Goal: Task Accomplishment & Management: Manage account settings

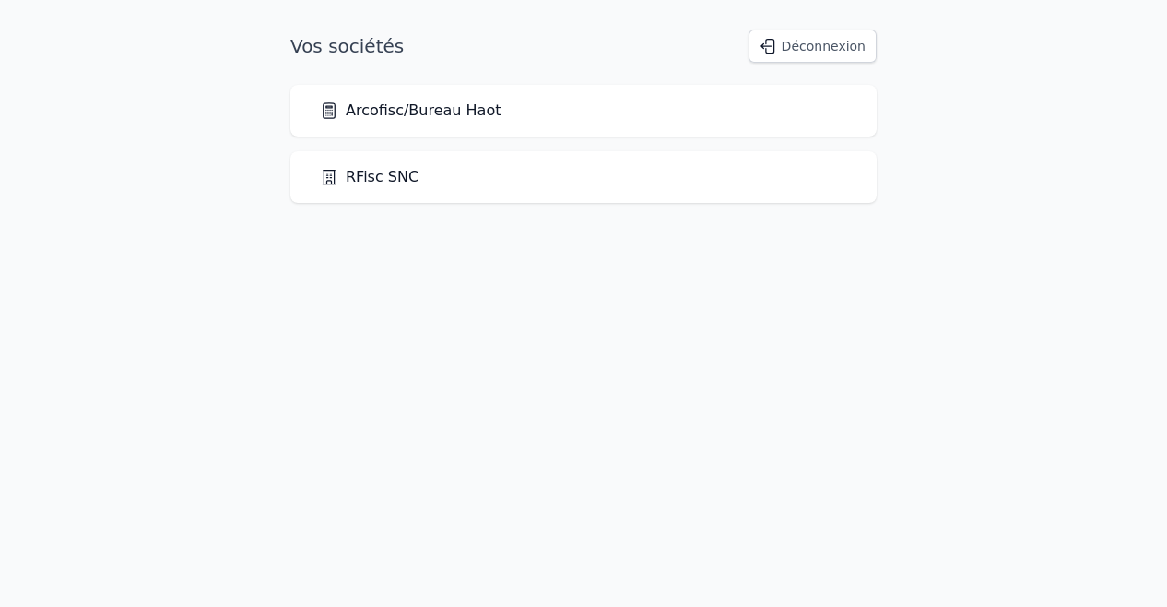
click at [595, 100] on div "Arcofisc/Bureau Haot" at bounding box center [583, 111] width 527 height 22
click at [445, 121] on link "Arcofisc/Bureau Haot" at bounding box center [410, 111] width 181 height 22
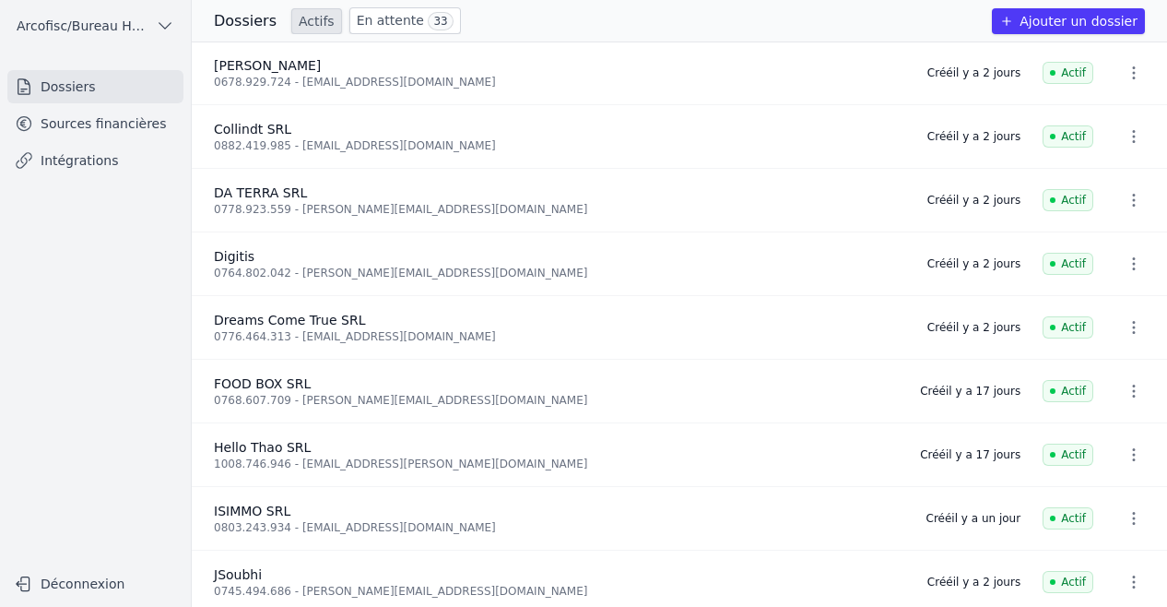
scroll to position [406, 0]
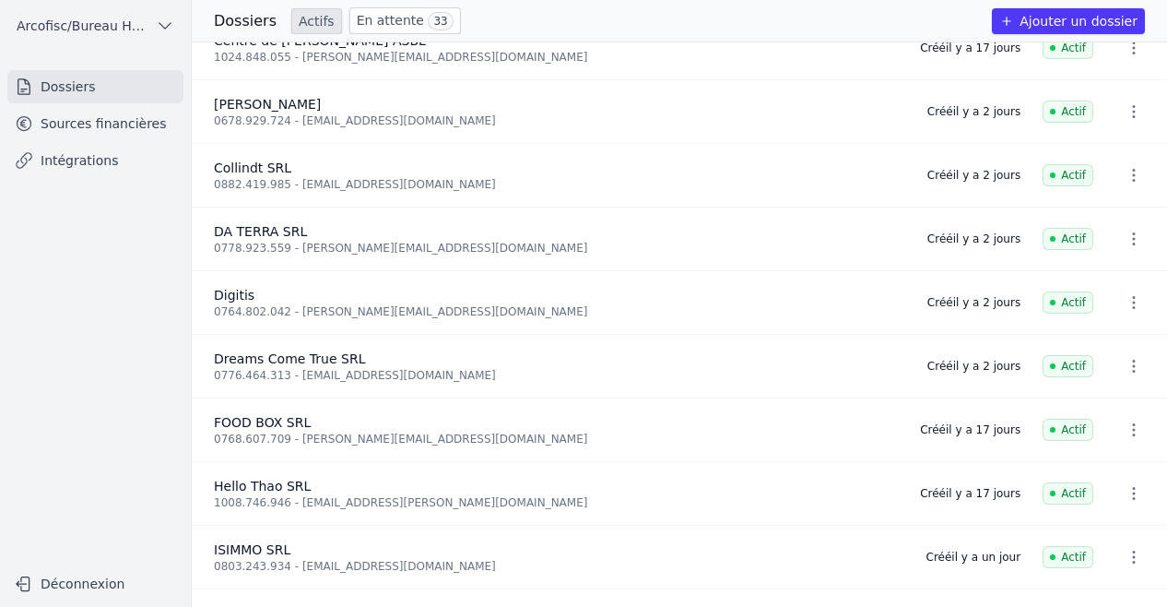
click at [361, 6] on div "Dossiers Actifs En attente 33 Ajouter un dossier" at bounding box center [679, 21] width 975 height 42
click at [361, 23] on link "En attente 33" at bounding box center [405, 20] width 112 height 27
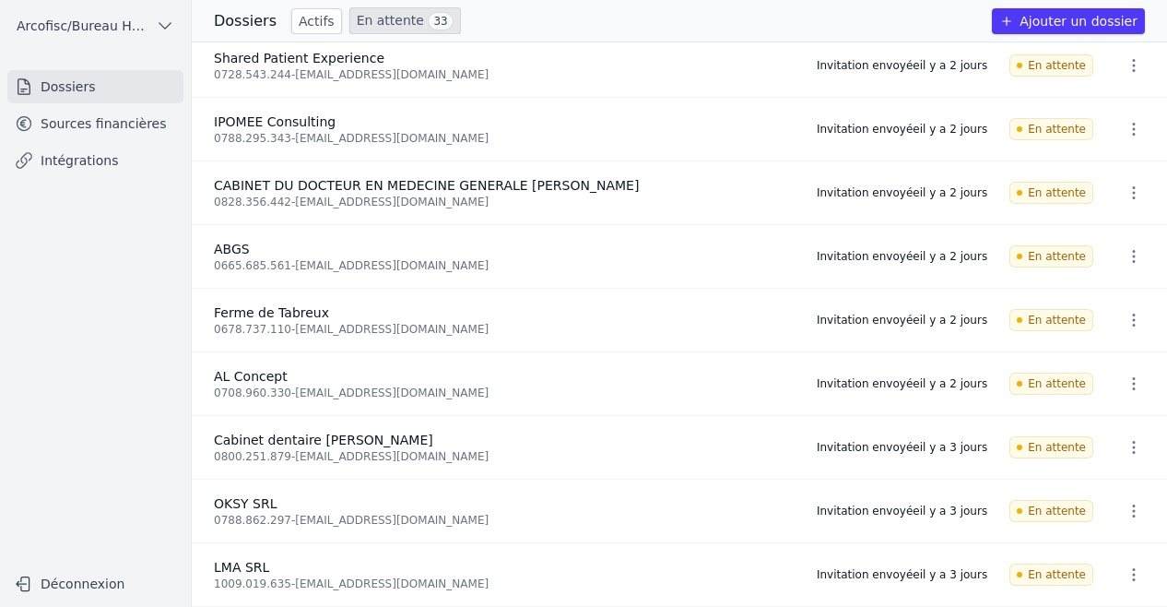
scroll to position [1532, 0]
click at [364, 16] on link "En attente 33" at bounding box center [405, 20] width 112 height 27
click at [300, 20] on link "Actifs" at bounding box center [316, 21] width 51 height 26
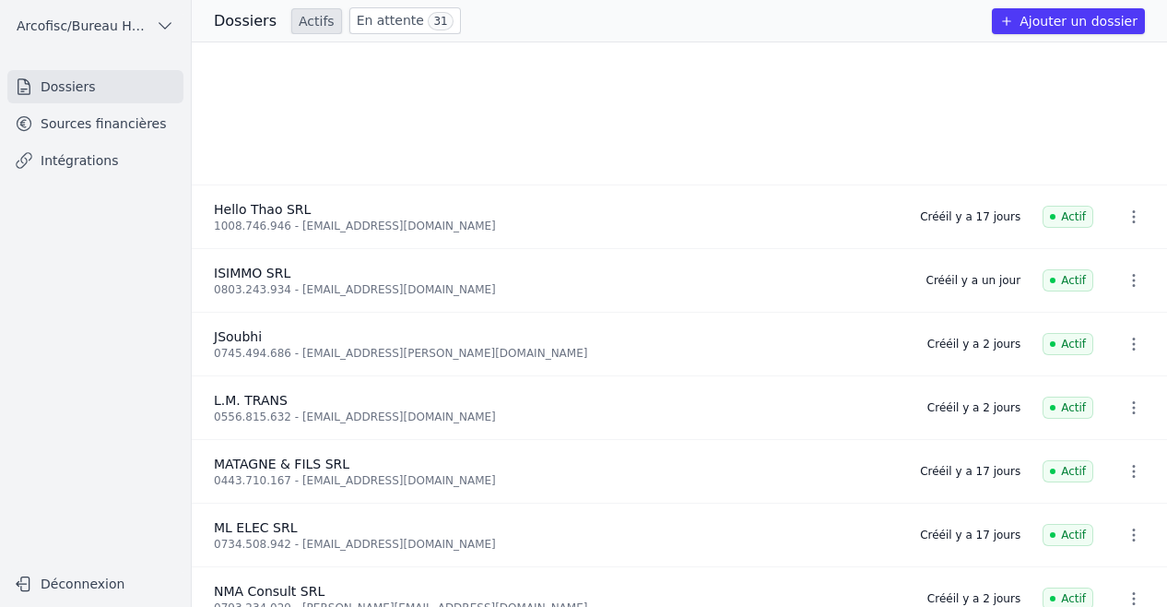
scroll to position [962, 0]
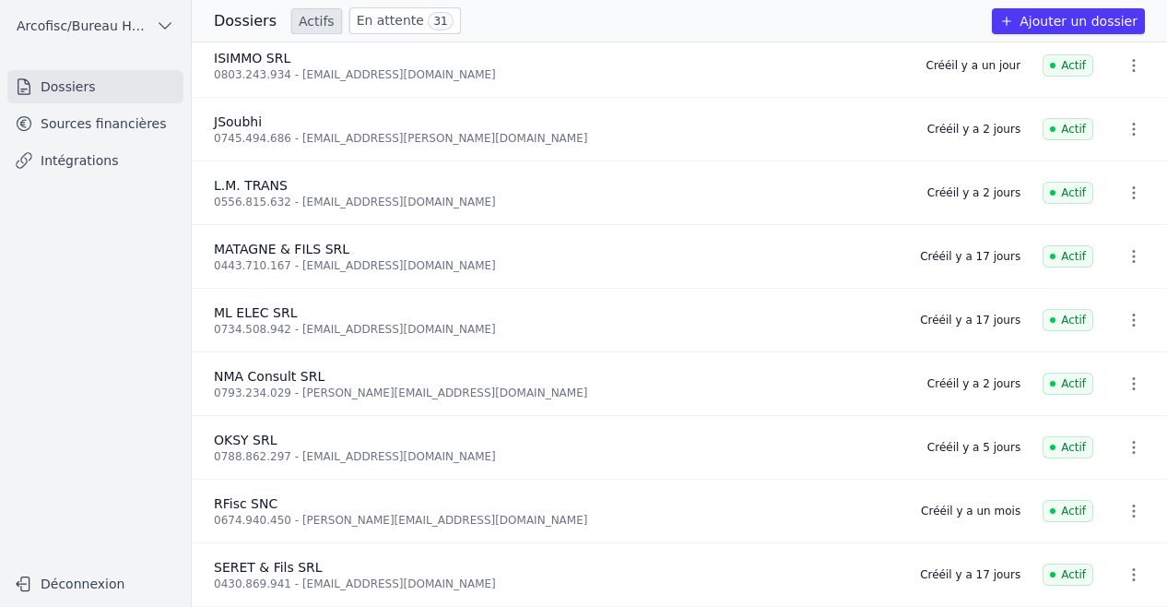
click at [52, 134] on link "Sources financières" at bounding box center [95, 123] width 176 height 33
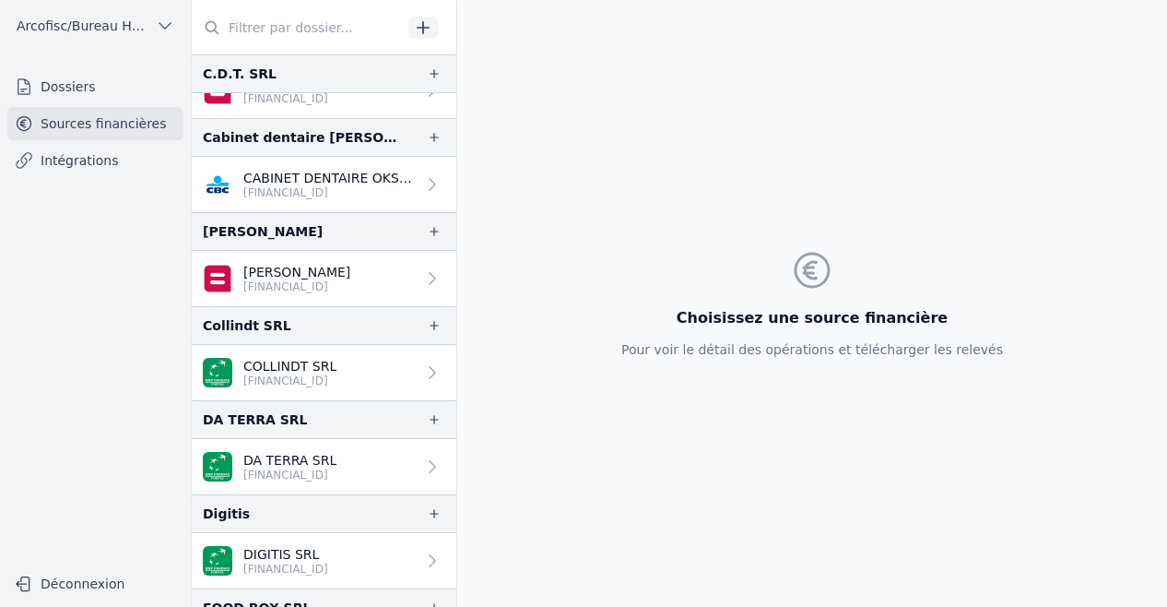
scroll to position [363, 0]
click at [374, 175] on p "CABINET DENTAIRE OKSUZ SRL" at bounding box center [329, 179] width 172 height 18
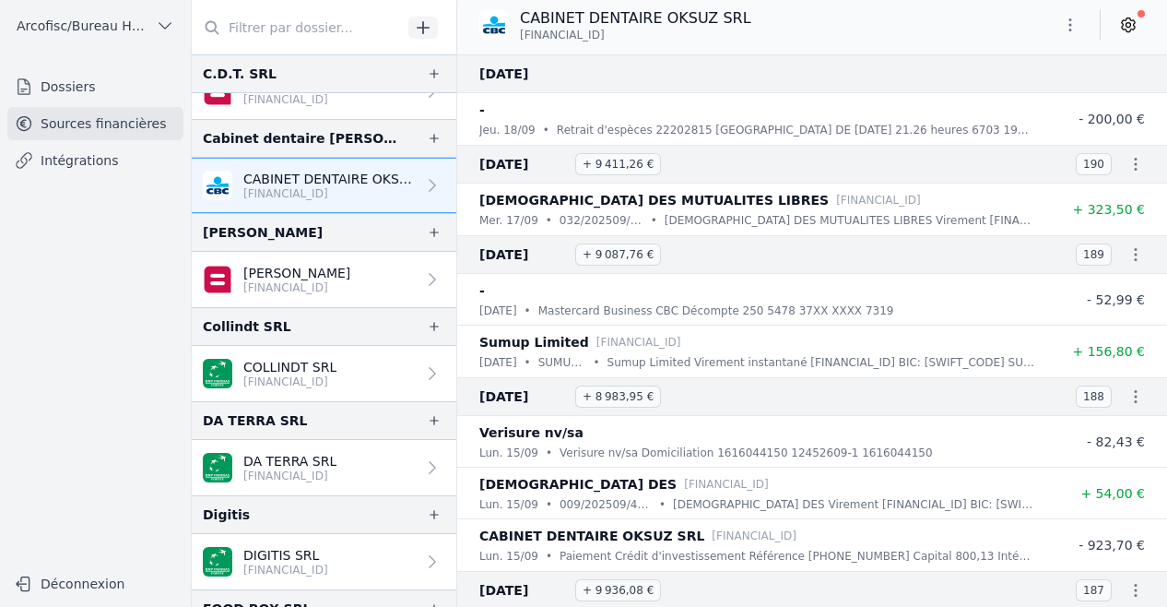
click at [1133, 23] on icon at bounding box center [1128, 25] width 18 height 18
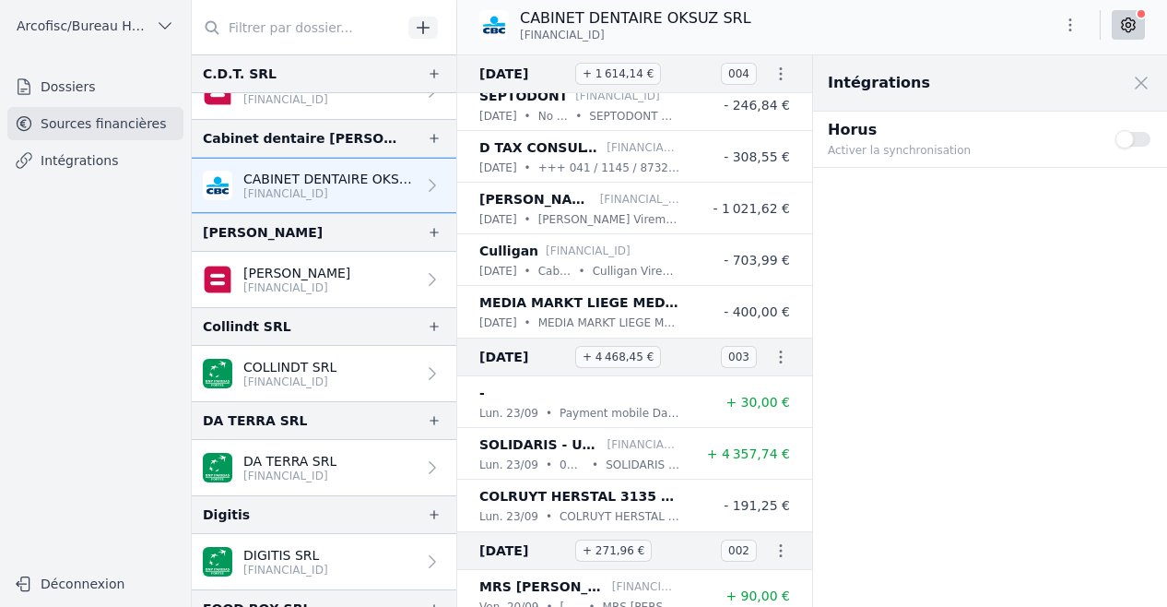
scroll to position [53604, 0]
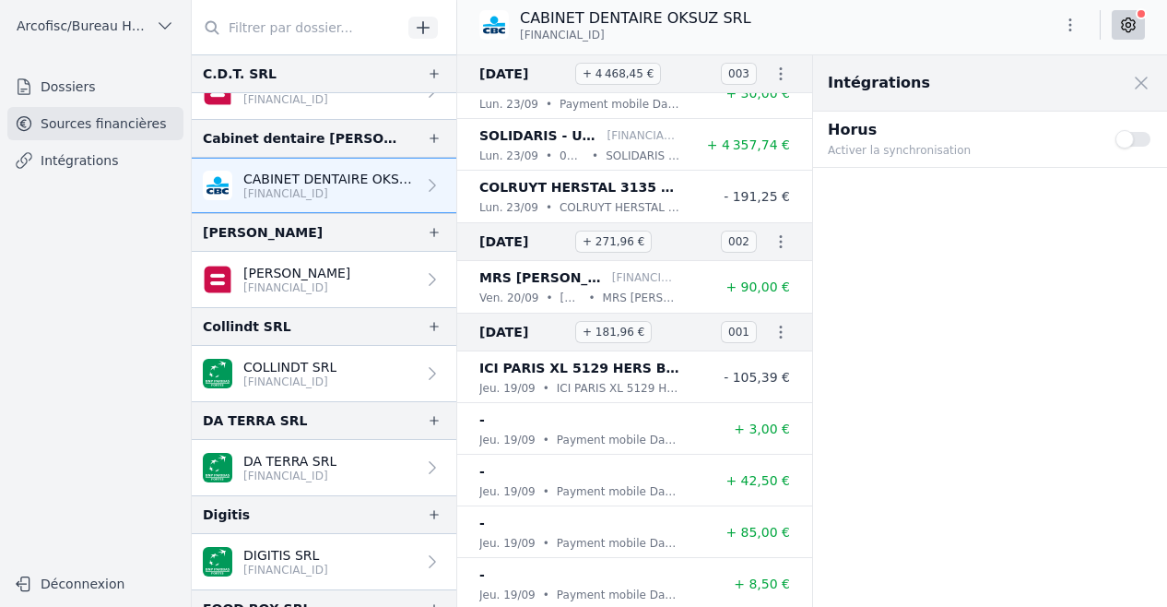
click at [297, 110] on link "[PERSON_NAME] [FINANCIAL_ID]" at bounding box center [324, 91] width 265 height 55
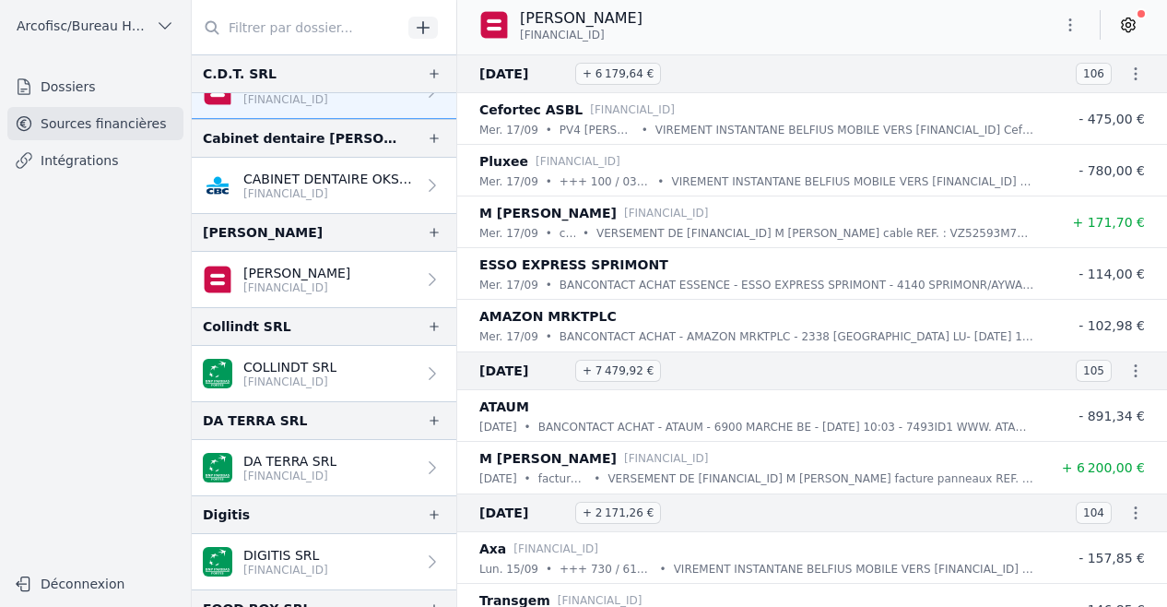
click at [347, 179] on p "CABINET DENTAIRE OKSUZ SRL" at bounding box center [329, 179] width 172 height 18
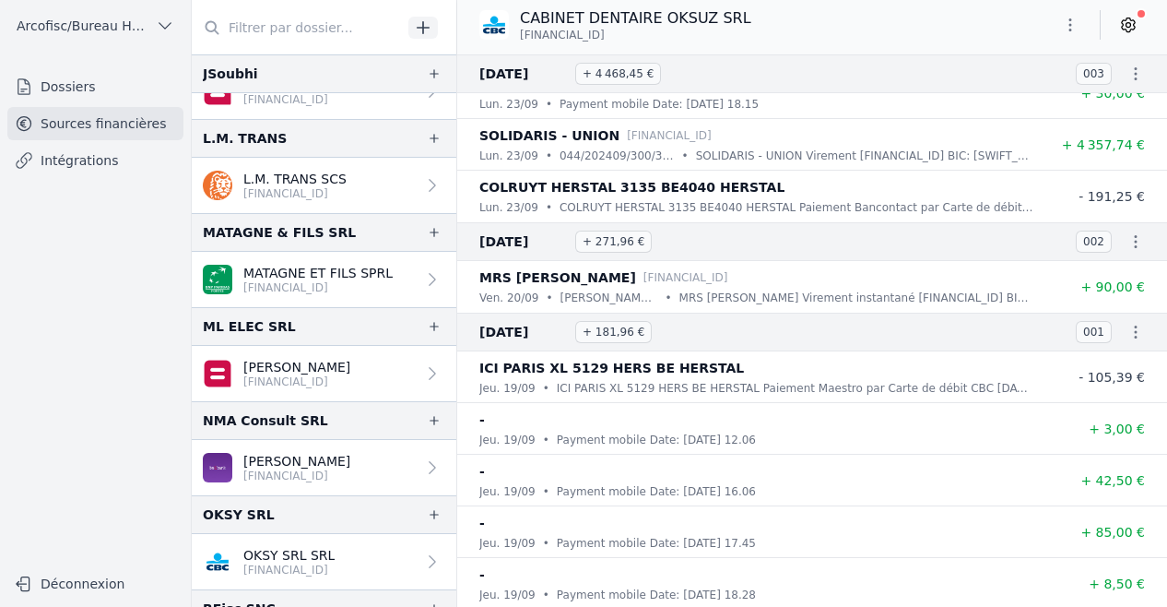
scroll to position [1172, 0]
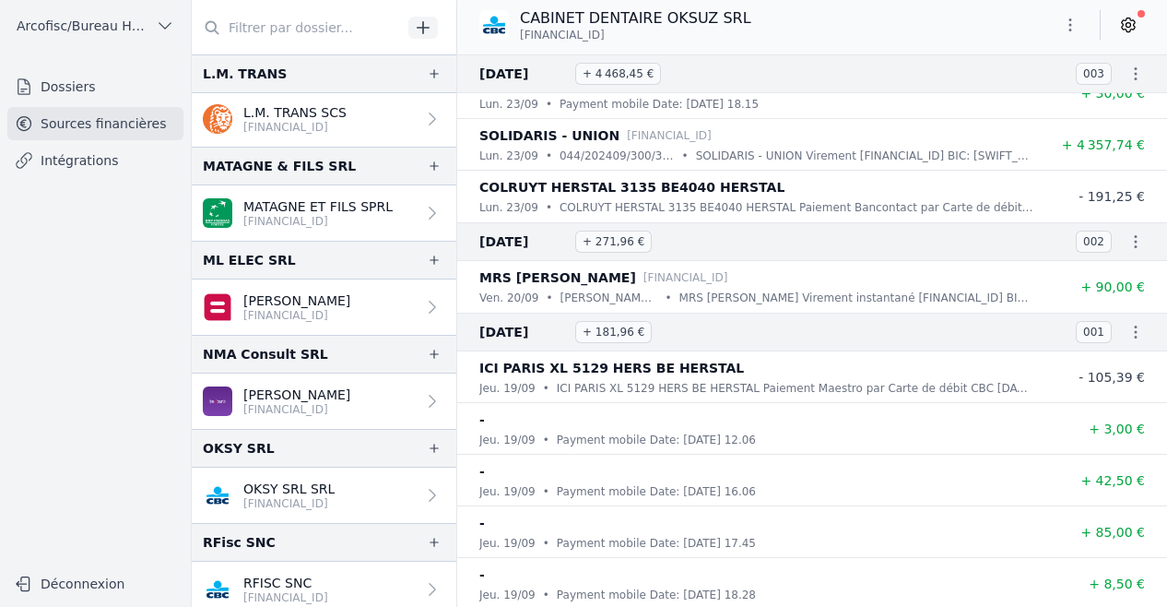
click at [313, 482] on p "OKSY SRL SRL" at bounding box center [288, 488] width 91 height 18
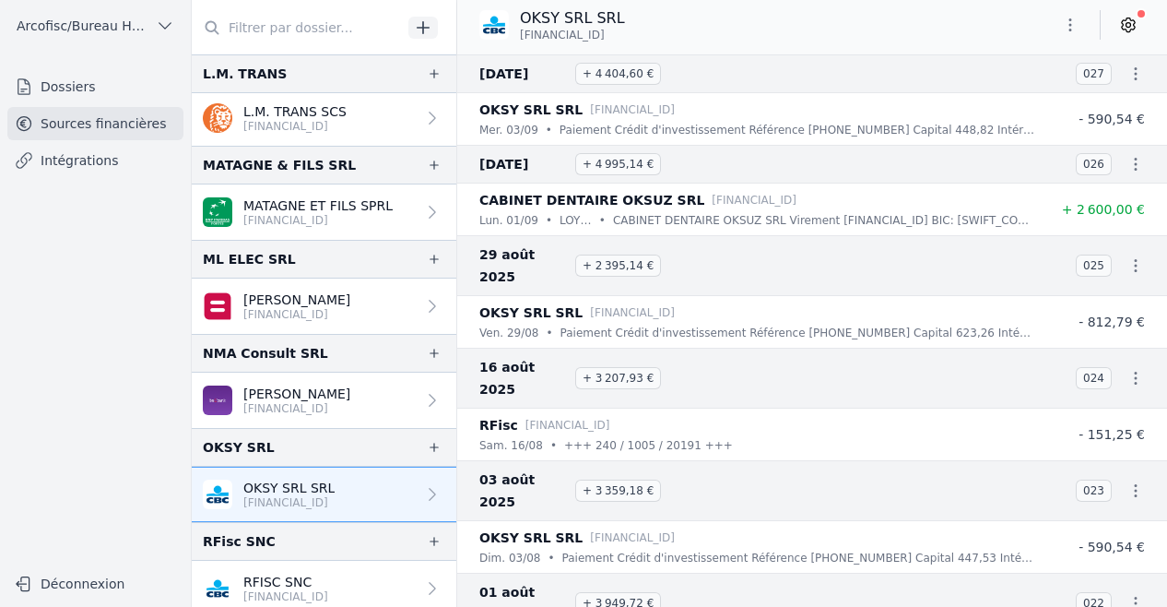
click at [1127, 23] on icon at bounding box center [1128, 25] width 18 height 18
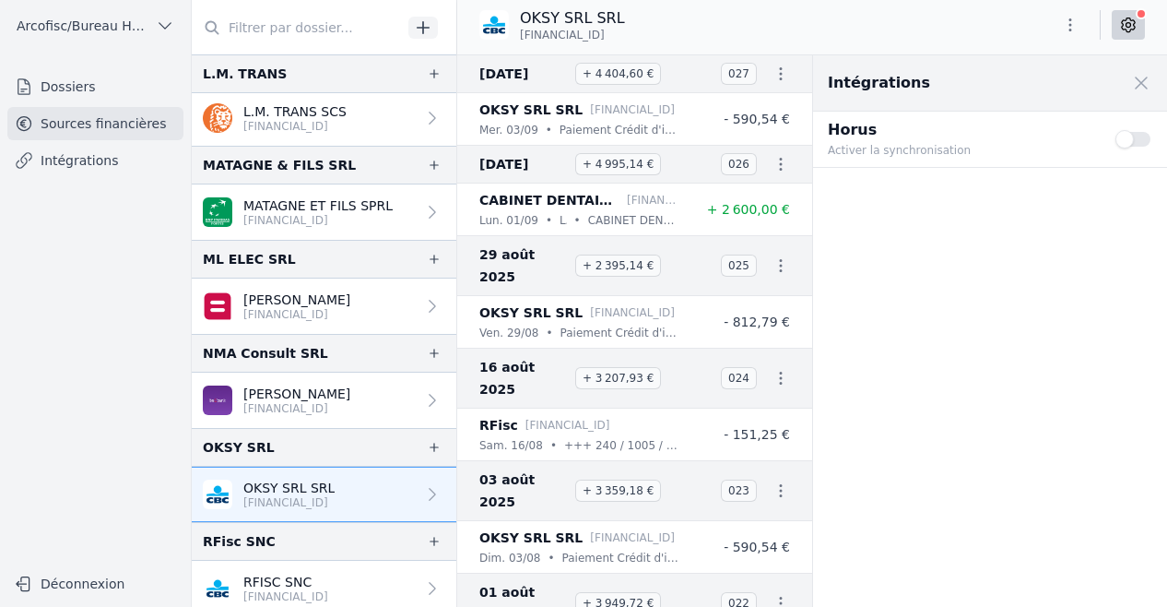
click at [1134, 136] on button "Use setting" at bounding box center [1133, 139] width 37 height 18
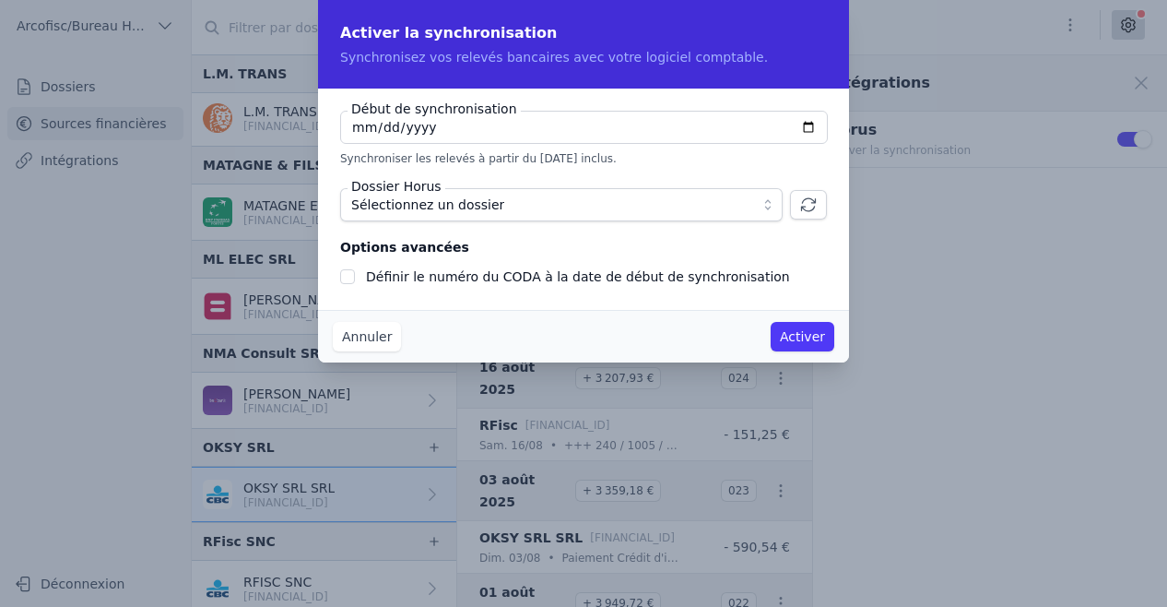
checkbox input "false"
type input "[DATE]"
click at [474, 209] on span "Sélectionnez un dossier" at bounding box center [427, 205] width 153 height 22
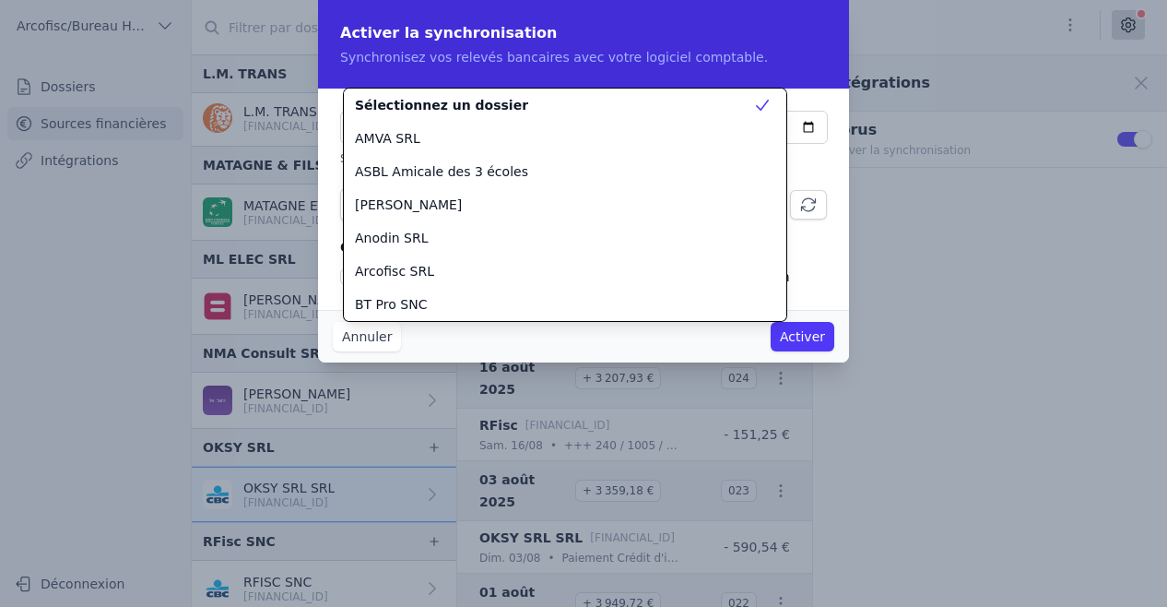
scroll to position [2323, 0]
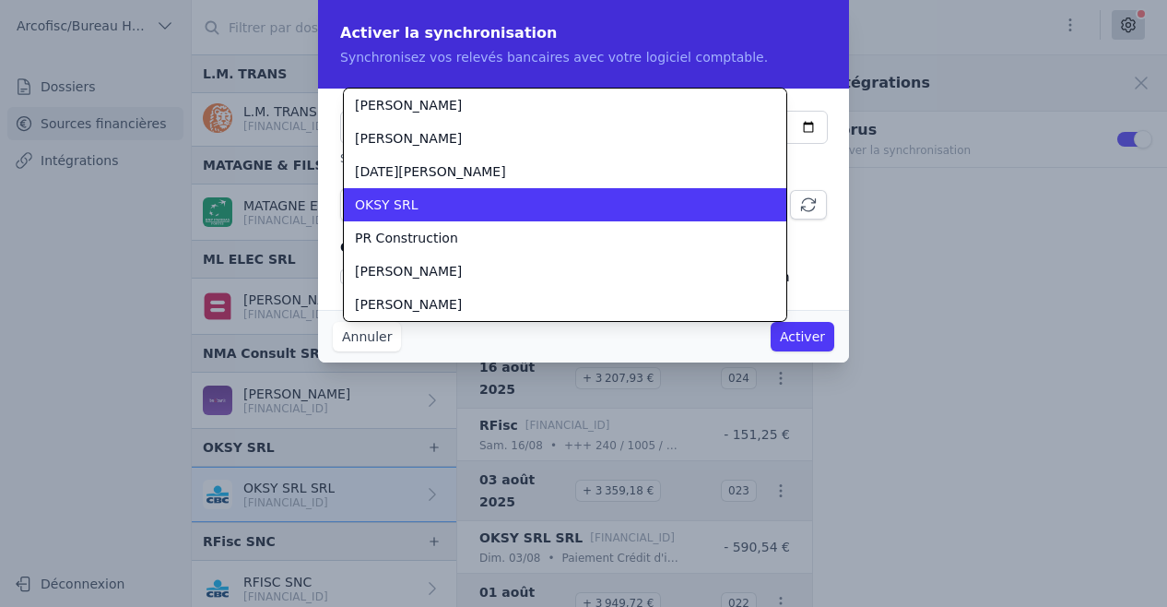
click at [474, 209] on div "OKSY SRL" at bounding box center [554, 204] width 398 height 18
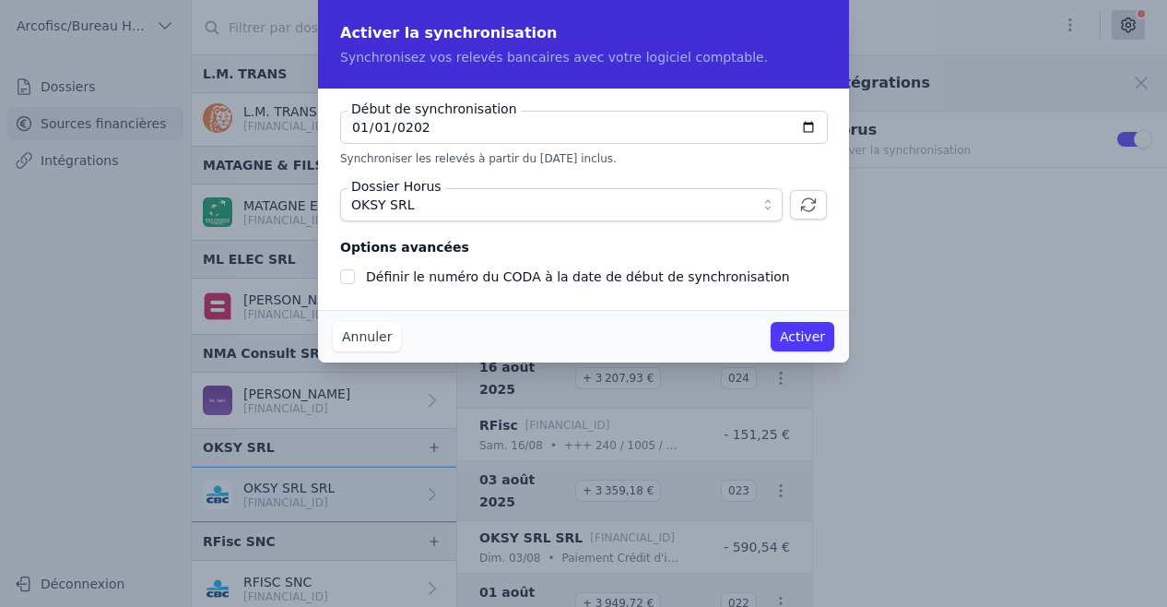
click at [791, 342] on button "Activer" at bounding box center [803, 336] width 64 height 29
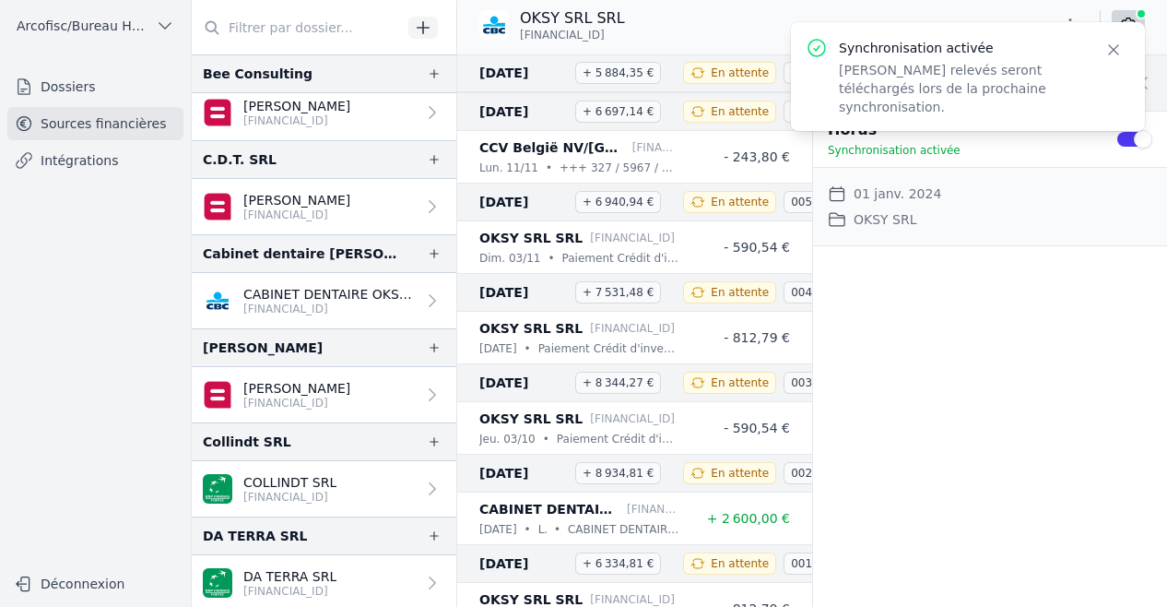
scroll to position [251, 0]
click at [340, 311] on link "CABINET DENTAIRE OKSUZ SRL [FINANCIAL_ID]" at bounding box center [324, 299] width 265 height 55
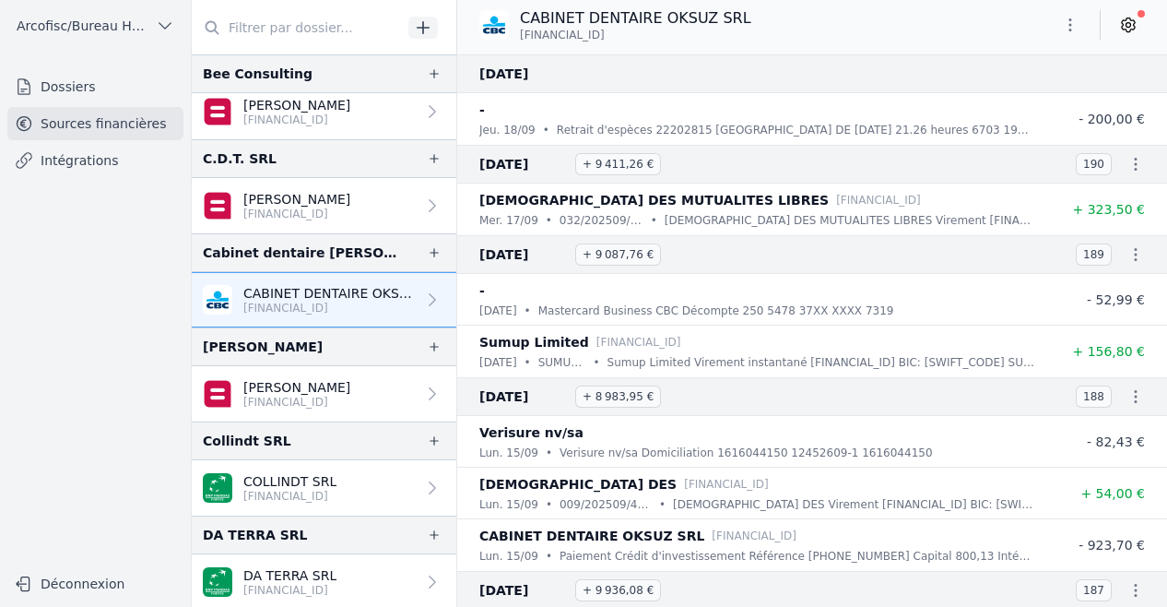
click at [1124, 29] on icon at bounding box center [1128, 25] width 18 height 18
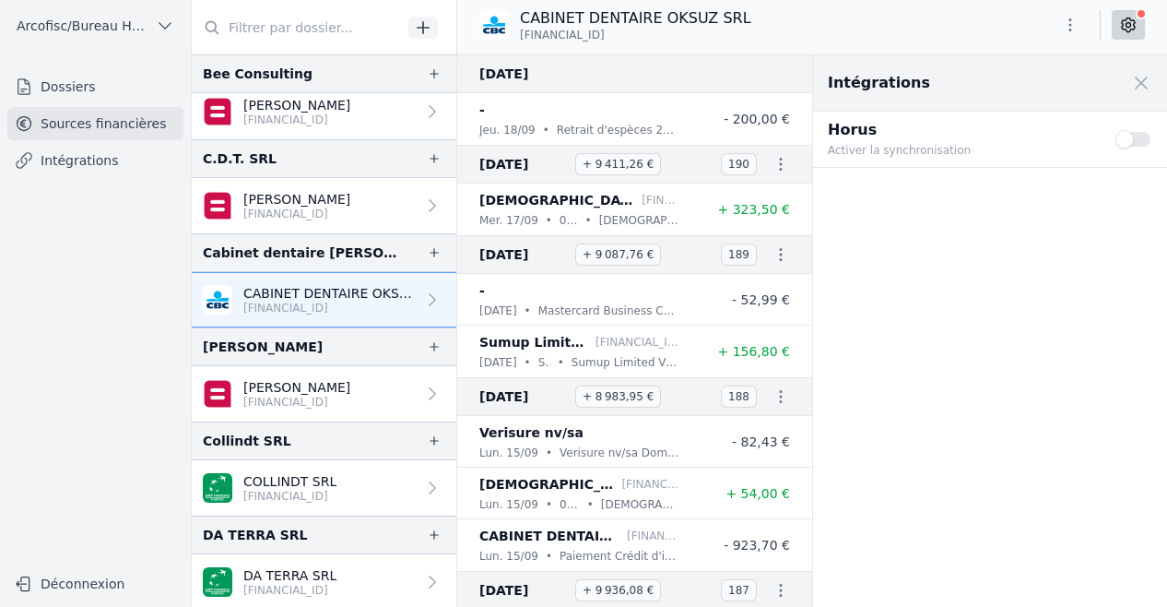
click at [1121, 138] on button "Use setting" at bounding box center [1133, 139] width 37 height 18
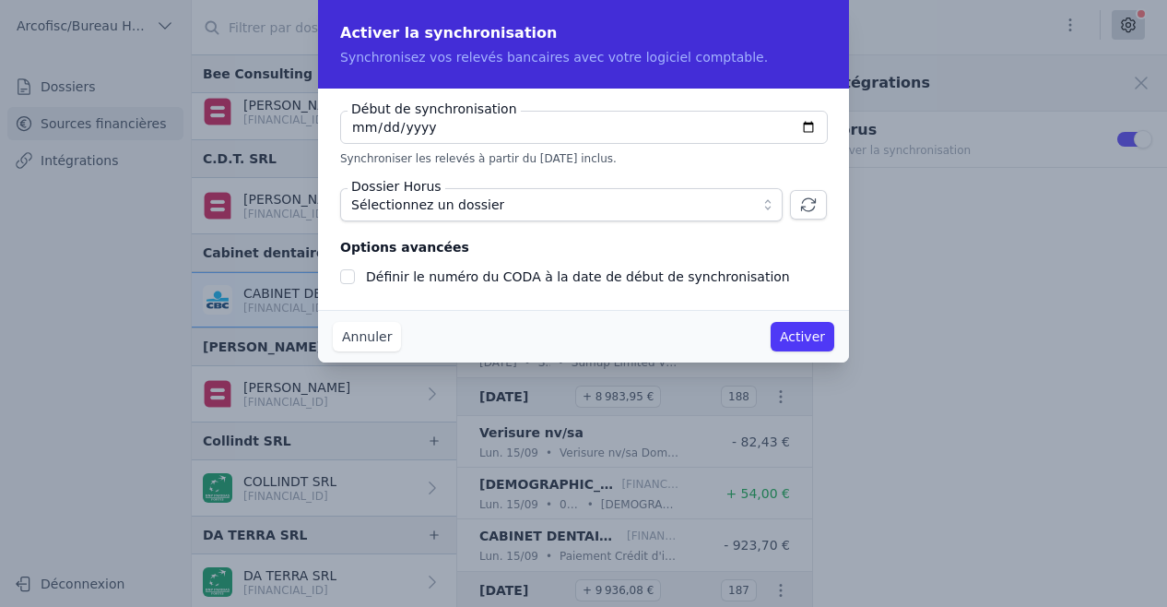
checkbox input "false"
type input "[DATE]"
click at [563, 214] on span "Sélectionnez un dossier" at bounding box center [548, 205] width 395 height 22
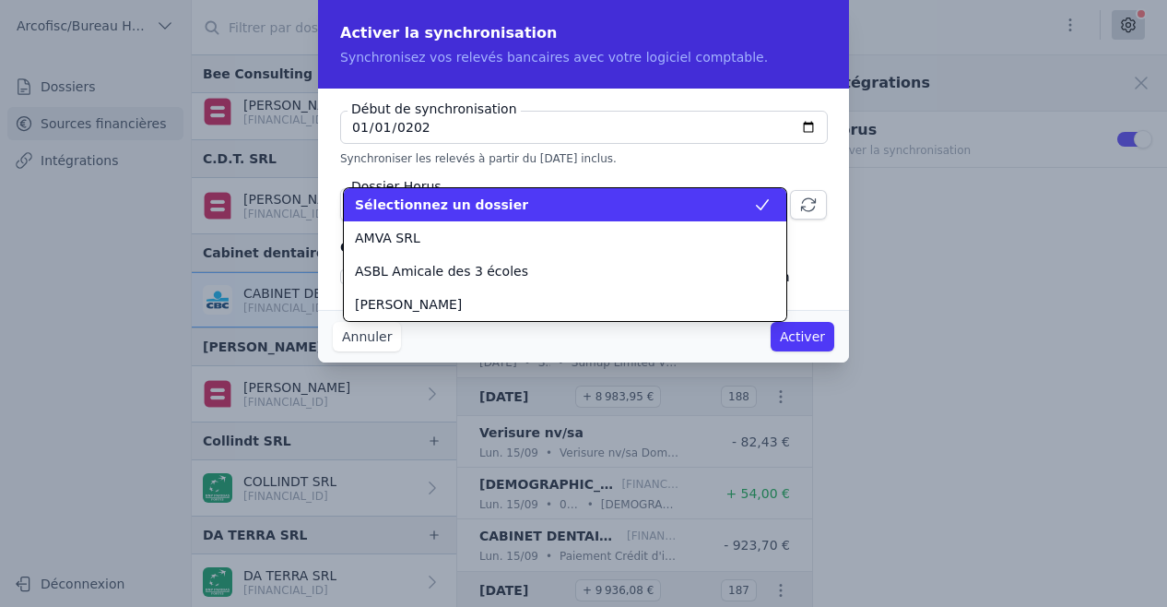
scroll to position [299, 0]
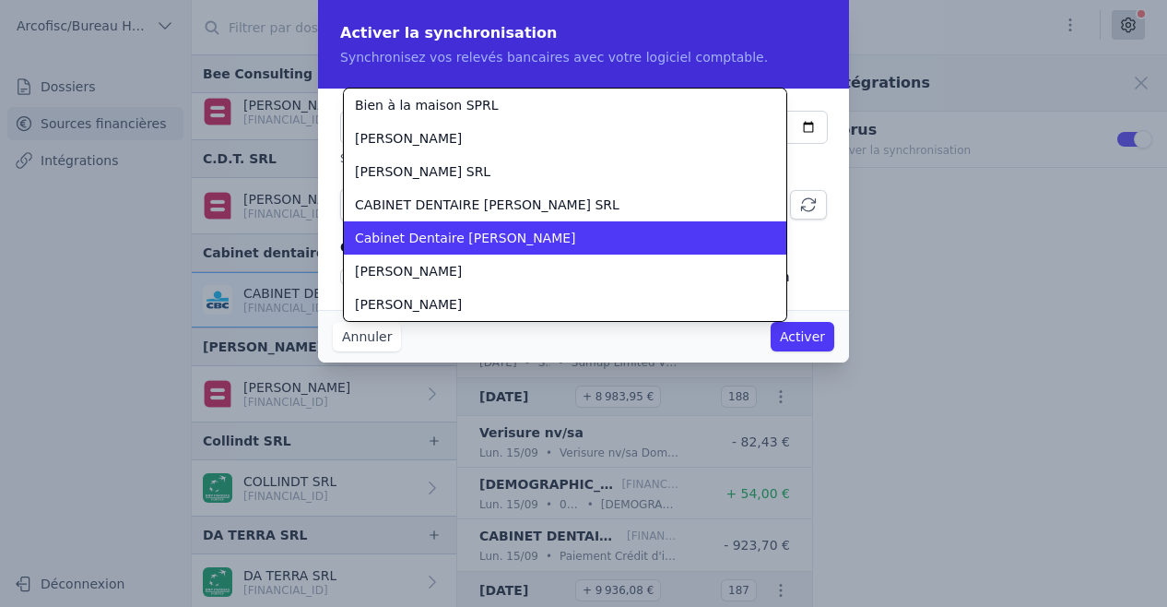
click at [566, 239] on div "Cabinet Dentaire [PERSON_NAME]" at bounding box center [554, 238] width 398 height 18
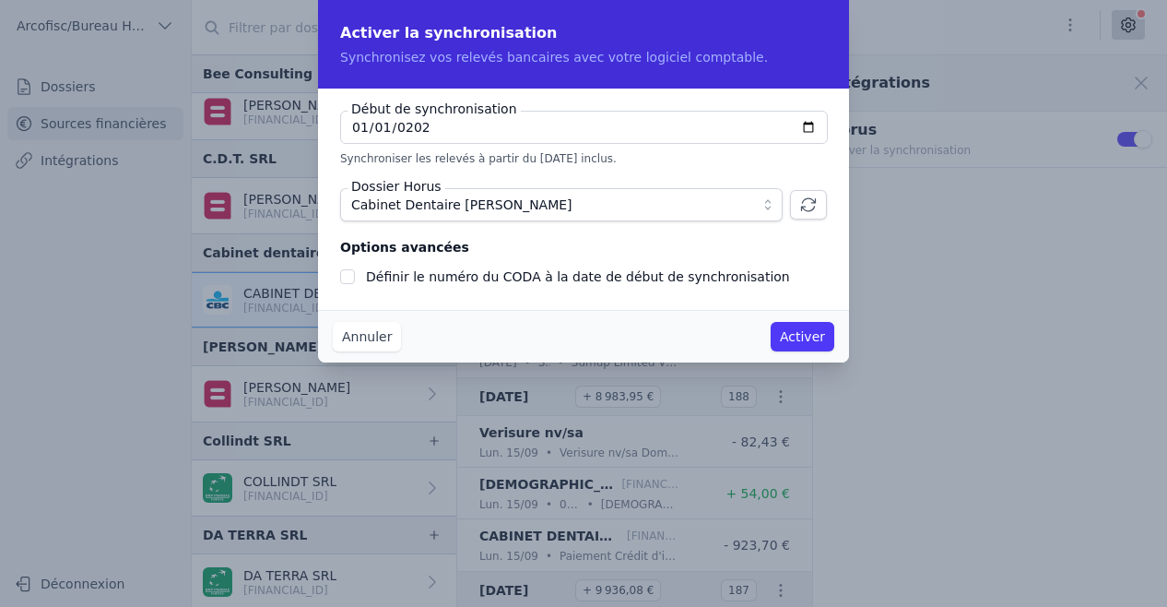
click at [807, 334] on button "Activer" at bounding box center [803, 336] width 64 height 29
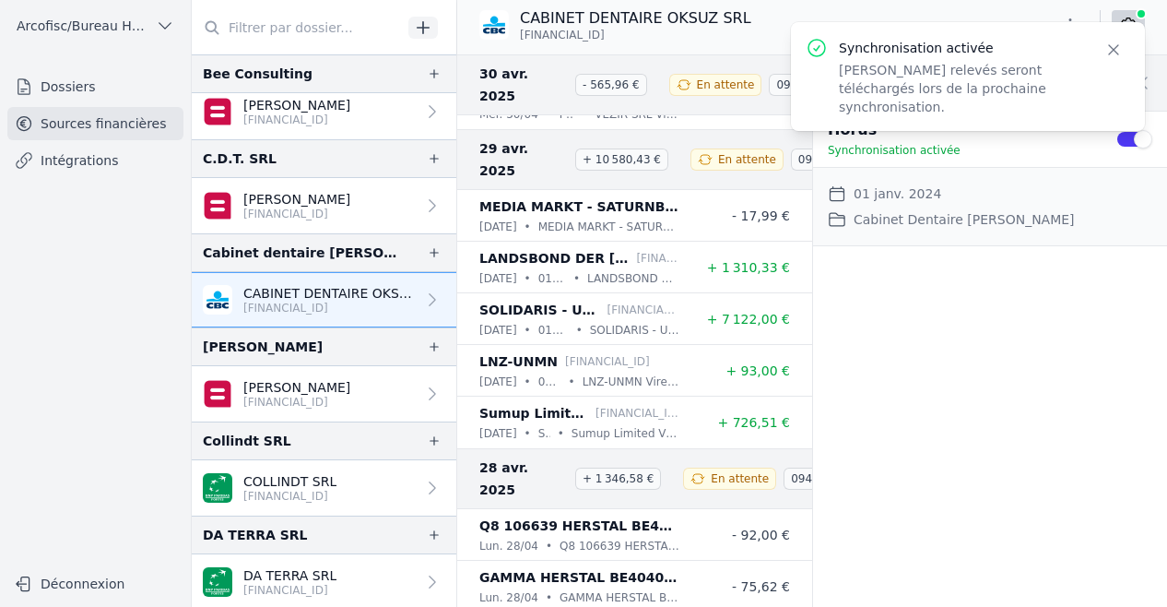
scroll to position [16587, 0]
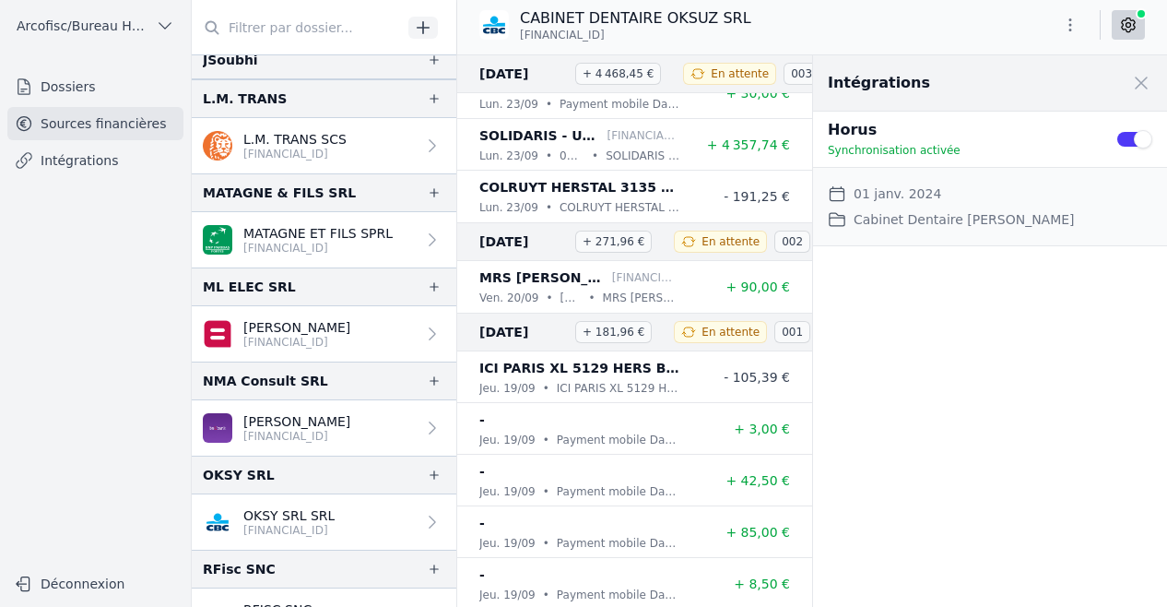
scroll to position [1145, 0]
